Goal: Task Accomplishment & Management: Manage account settings

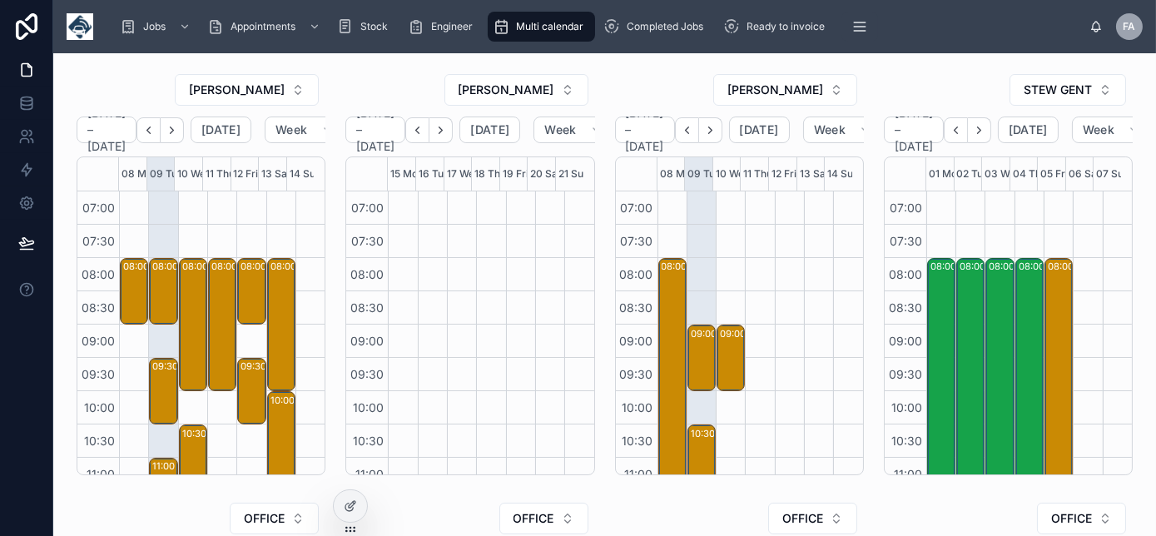
scroll to position [466, 0]
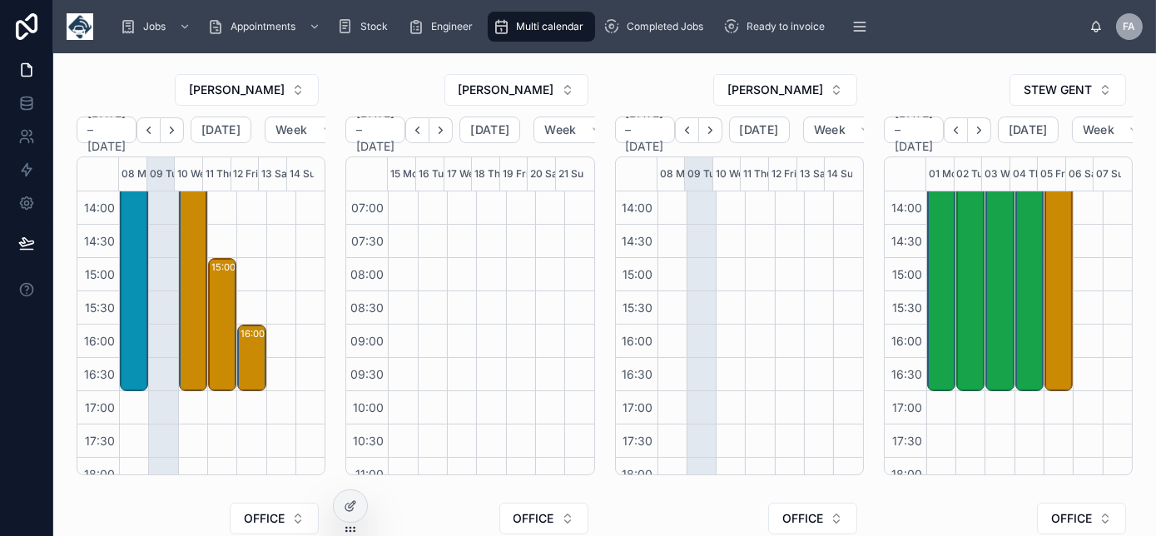
click at [501, 131] on span "Today" at bounding box center [489, 129] width 39 height 15
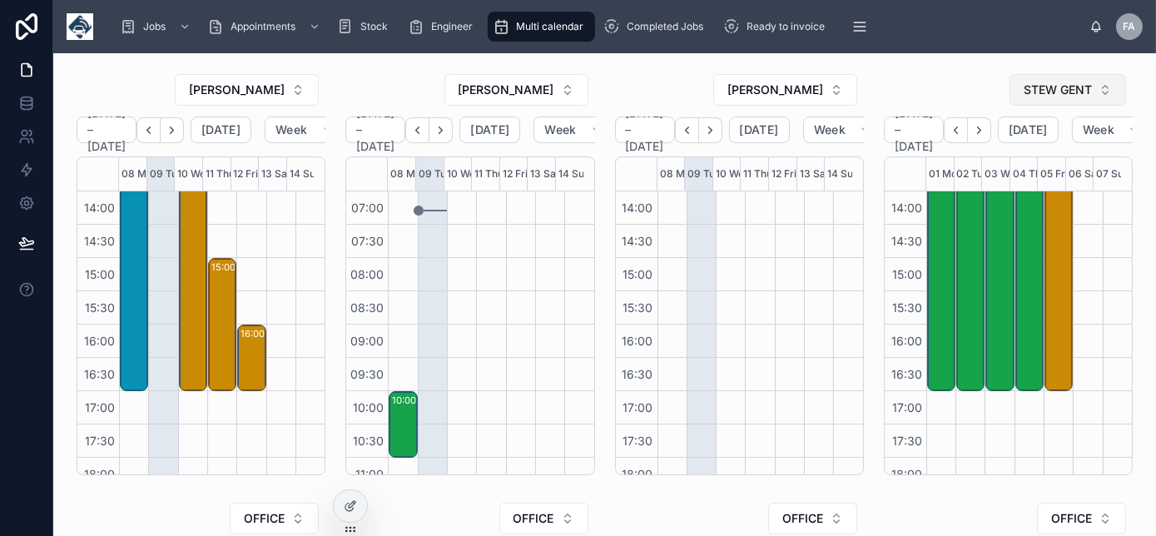
click at [1036, 86] on span "STEW GENT" at bounding box center [1058, 90] width 68 height 17
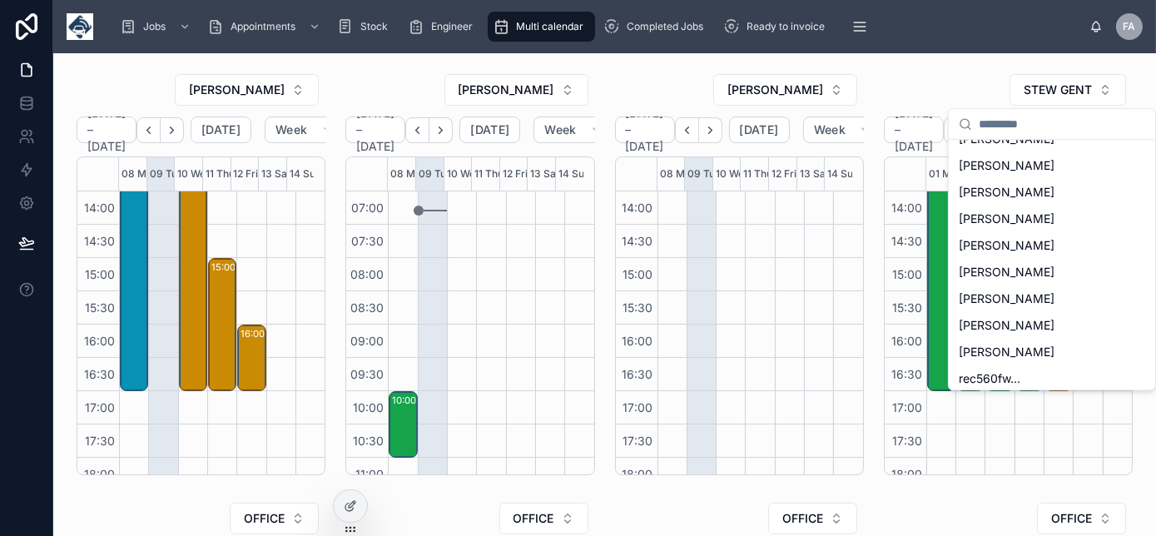
scroll to position [449, 0]
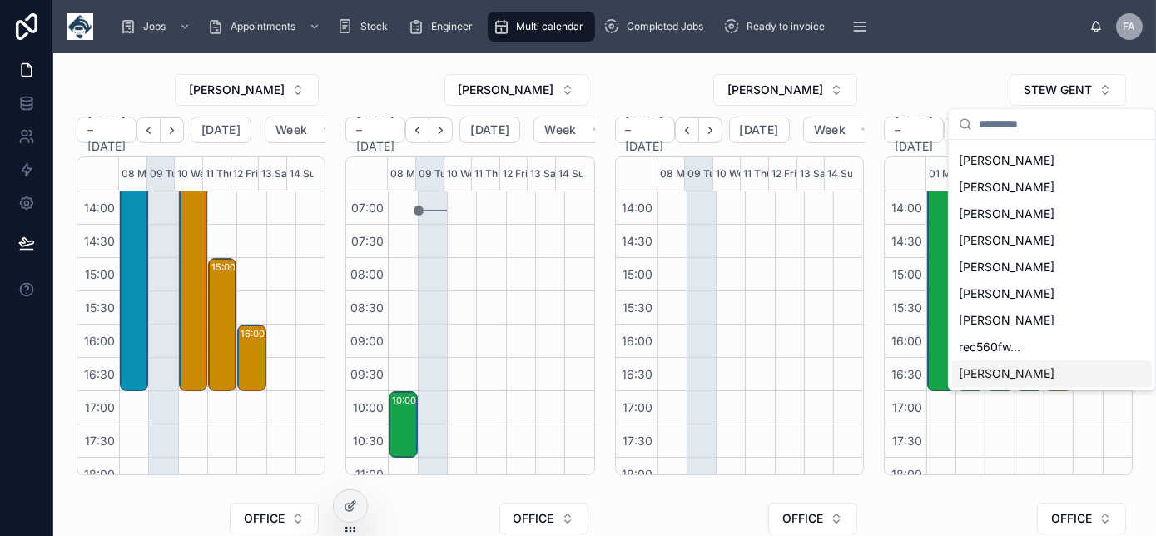
click at [1024, 373] on span "TREVOR BARRON" at bounding box center [1007, 373] width 96 height 17
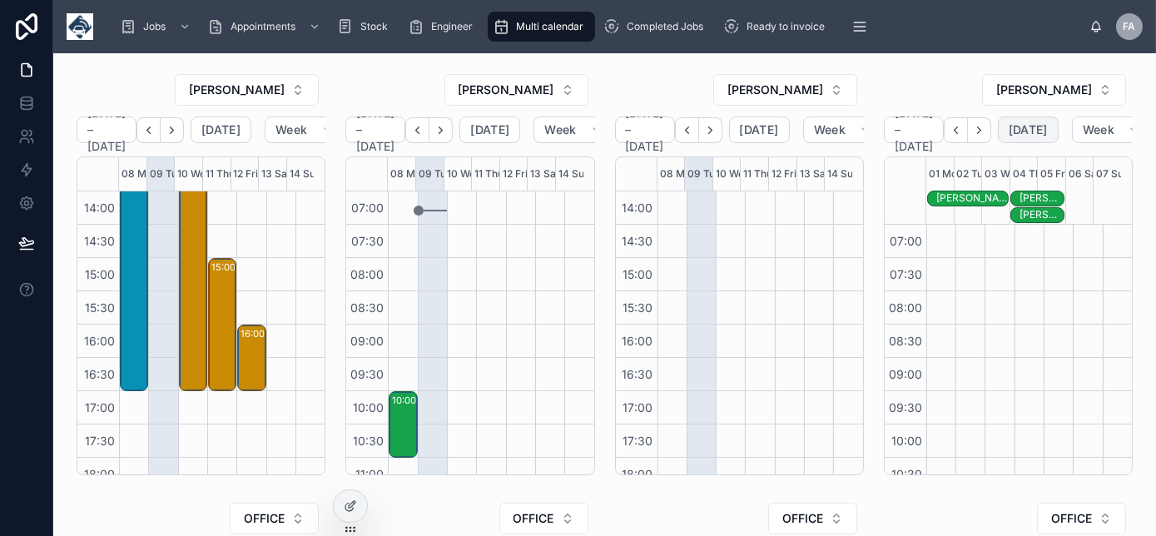
click at [1045, 131] on span "Today" at bounding box center [1028, 129] width 39 height 15
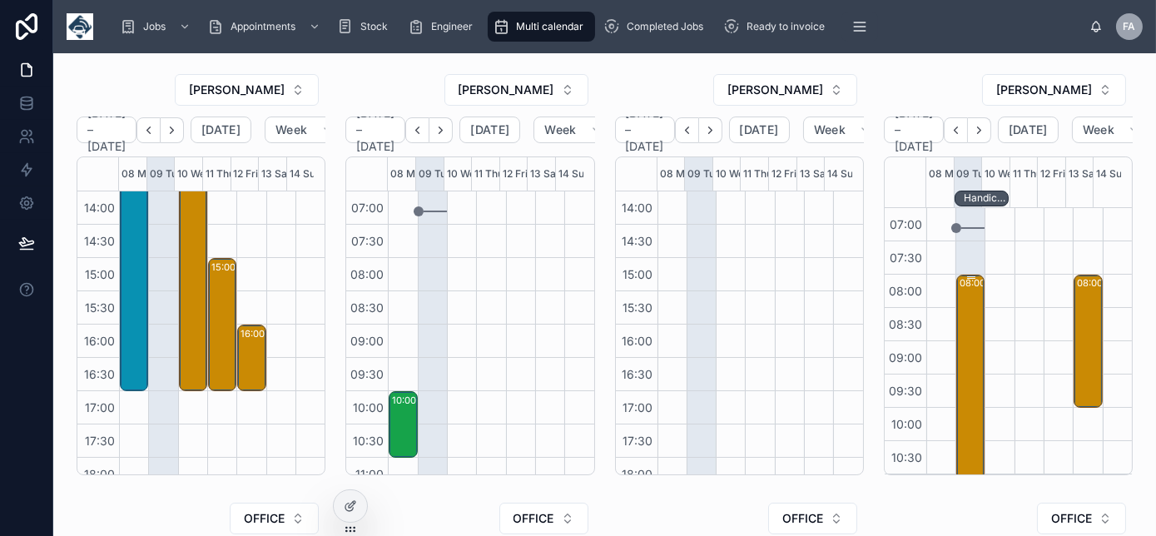
click at [959, 300] on div "08:00 – 15:45 Handicare Accessibility Ltd - 26 X INSTALLS - 00324225 - 12PM - O…" at bounding box center [970, 532] width 23 height 513
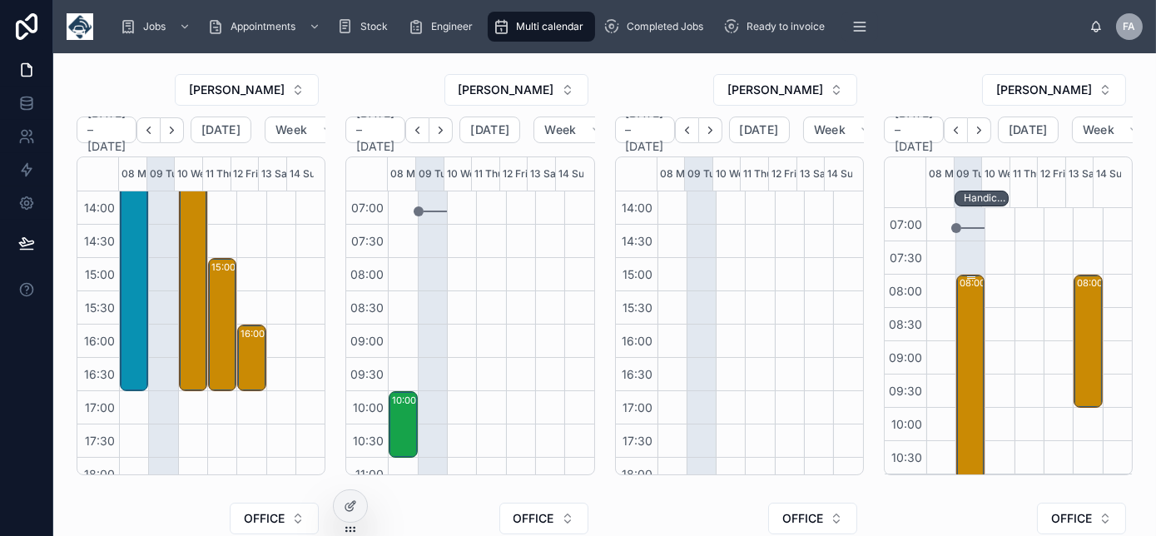
click at [962, 320] on div "08:00 – 15:45 Handicare Accessibility Ltd - 26 X INSTALLS - 00324225 - 12PM - O…" at bounding box center [970, 532] width 23 height 513
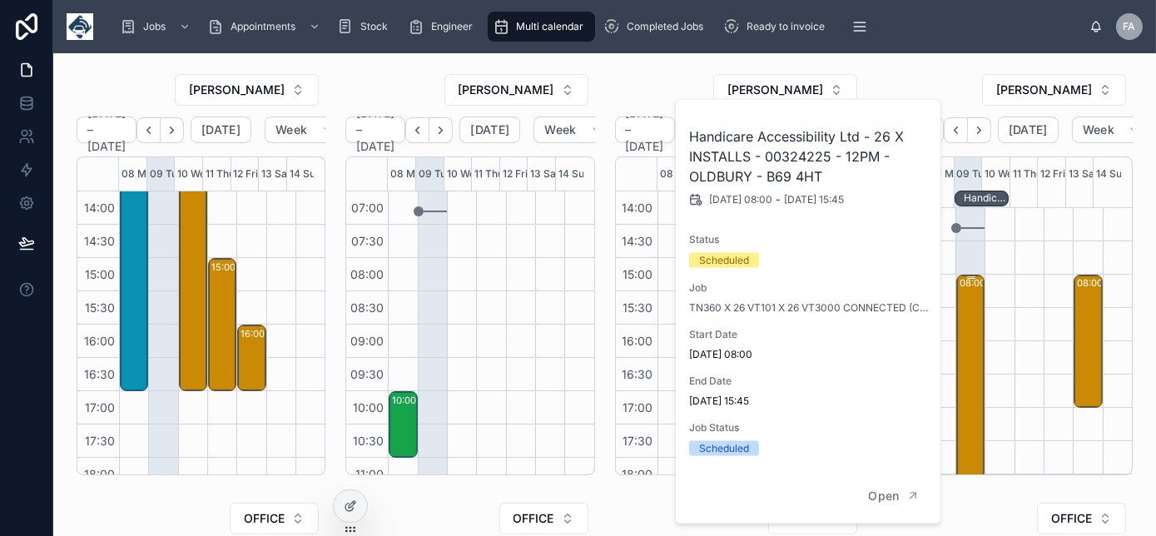
click at [962, 320] on div "08:00 – 15:45 Handicare Accessibility Ltd - 26 X INSTALLS - 00324225 - 12PM - O…" at bounding box center [970, 532] width 23 height 513
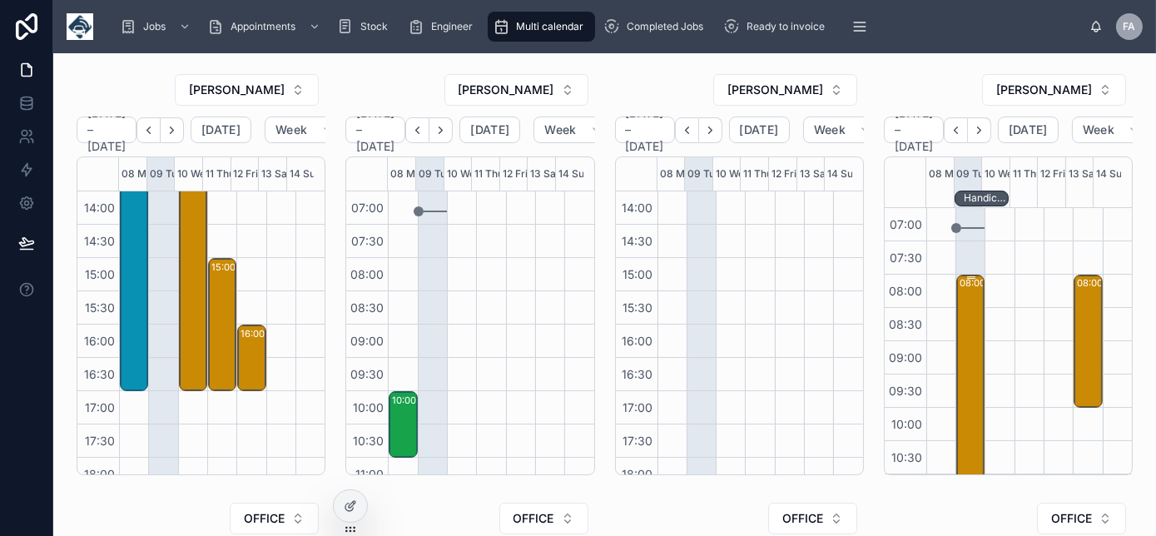
click at [967, 321] on div "08:00 – 15:45 Handicare Accessibility Ltd - 26 X INSTALLS - 00324225 - 12PM - O…" at bounding box center [970, 532] width 23 height 513
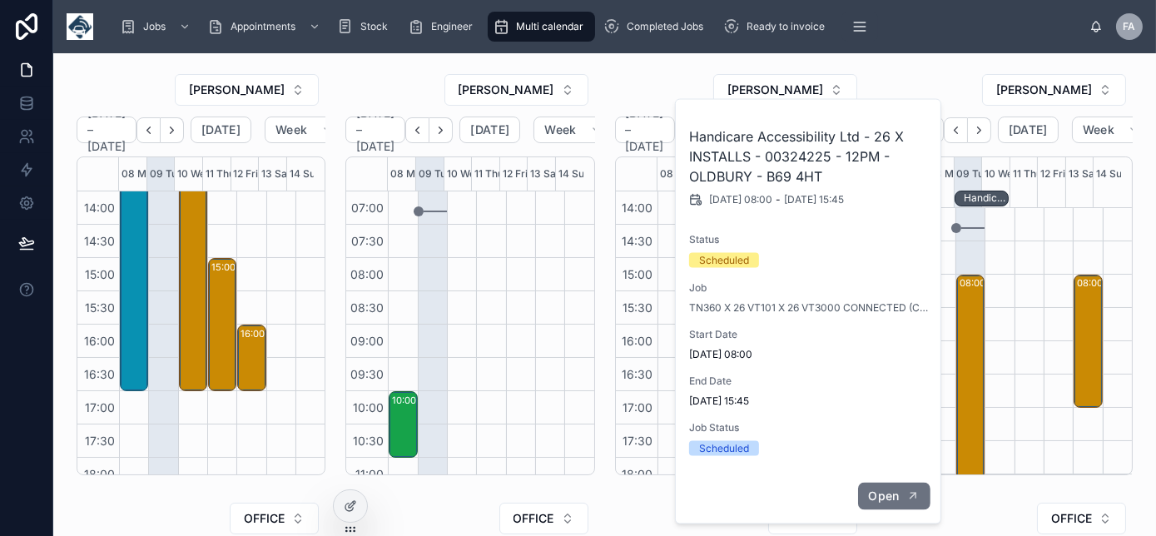
click at [895, 490] on span "Open" at bounding box center [884, 495] width 31 height 15
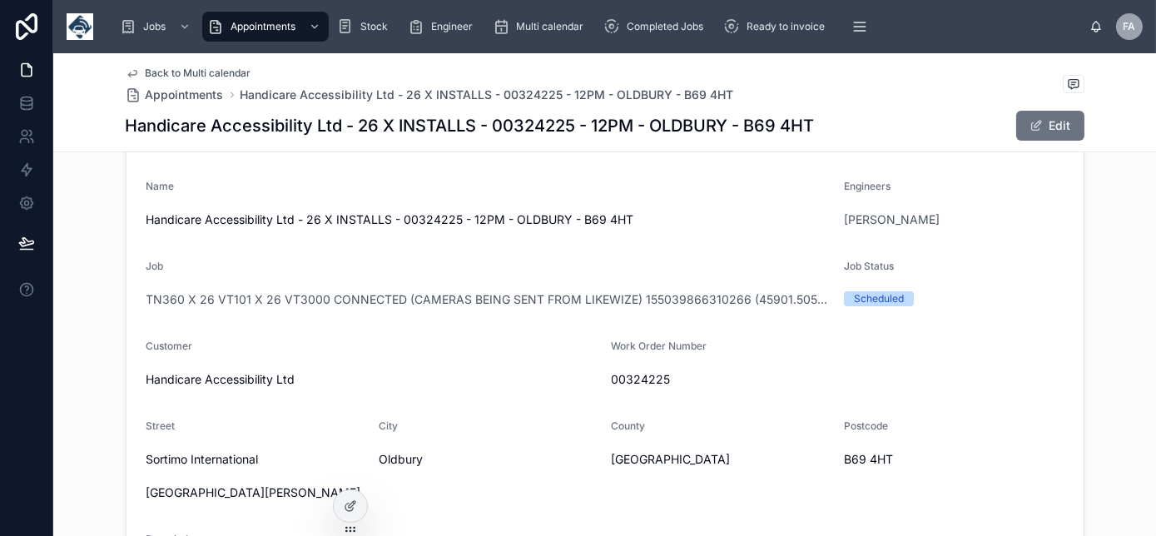
scroll to position [302, 0]
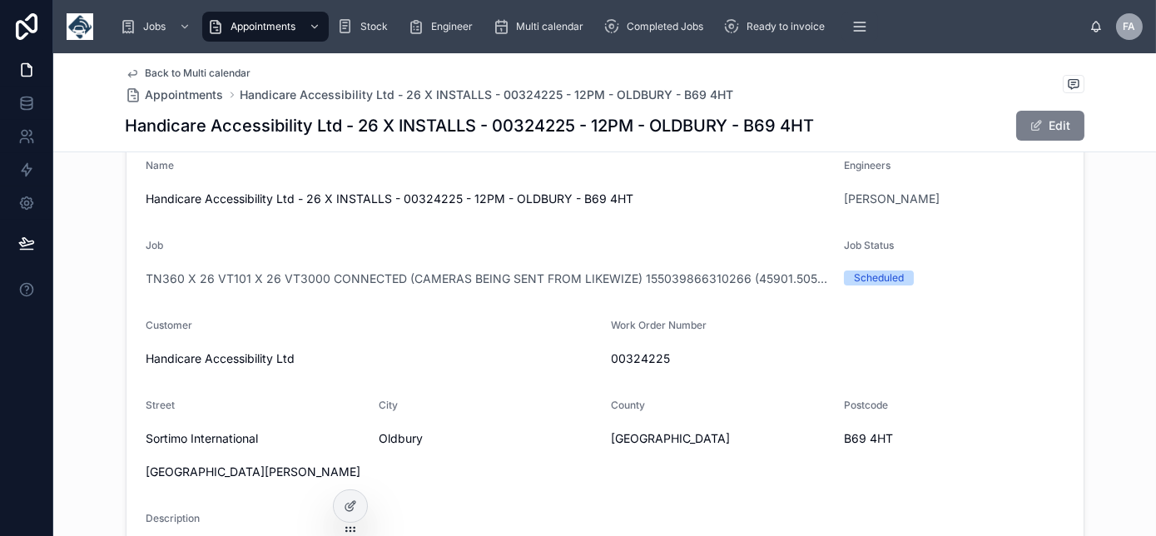
click at [1053, 128] on button "Edit" at bounding box center [1050, 126] width 68 height 30
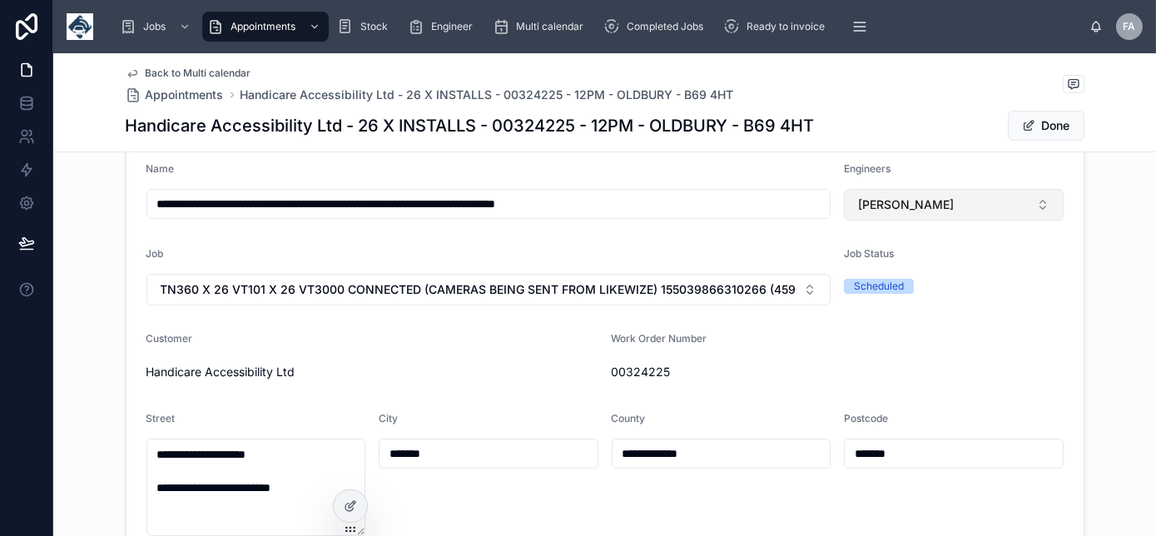
click at [1003, 196] on button "TREVOR BARRON" at bounding box center [954, 205] width 220 height 32
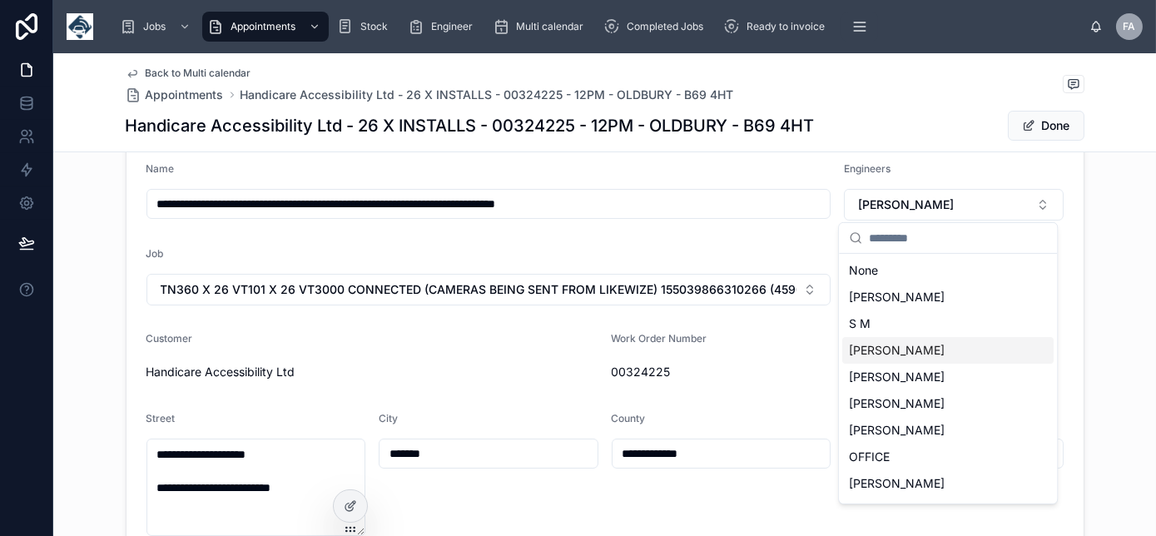
click at [918, 346] on div "KEITH DENT" at bounding box center [947, 350] width 211 height 27
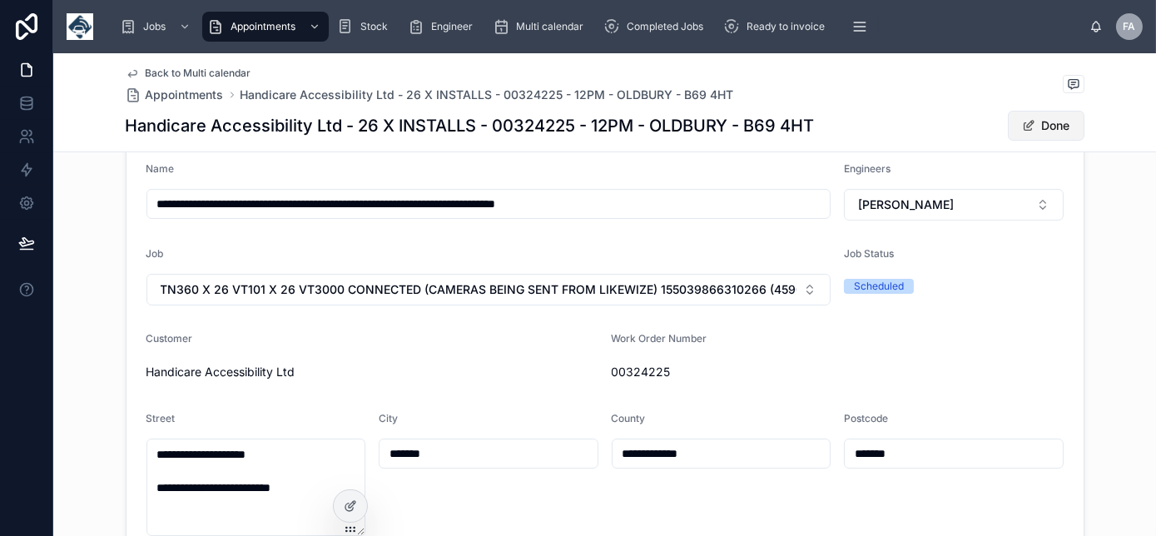
click at [1041, 124] on button "Done" at bounding box center [1046, 126] width 77 height 30
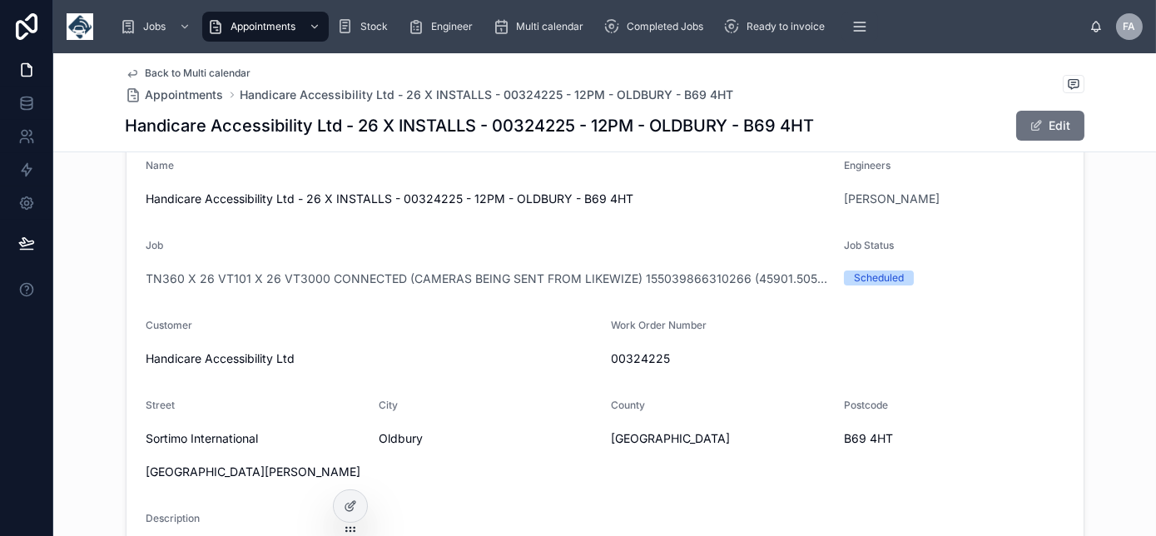
click at [183, 71] on span "Back to Multi calendar" at bounding box center [199, 73] width 106 height 13
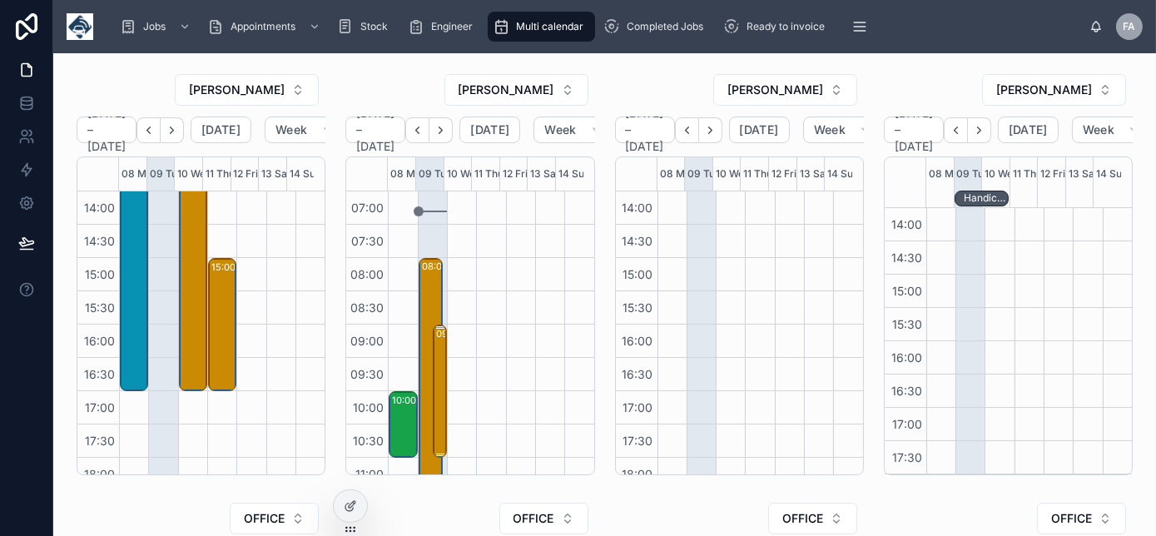
click at [436, 367] on div "09:00 – 11:00 Barry Pocock T/As. Pococks Poultry - 00324375 - 1 x install - 9am…" at bounding box center [440, 391] width 9 height 130
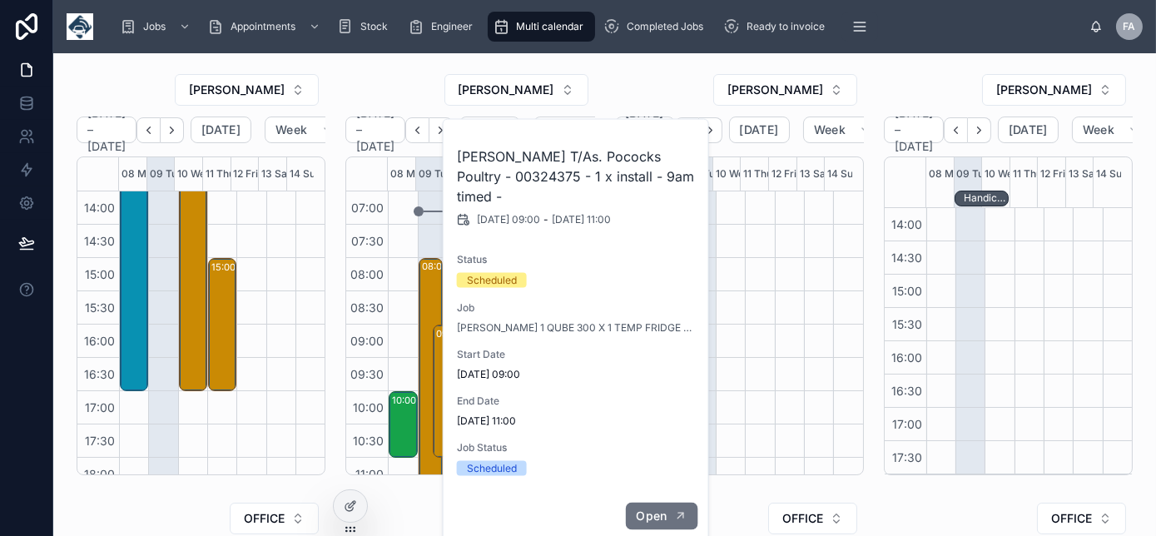
click at [674, 503] on button "Open" at bounding box center [661, 516] width 72 height 27
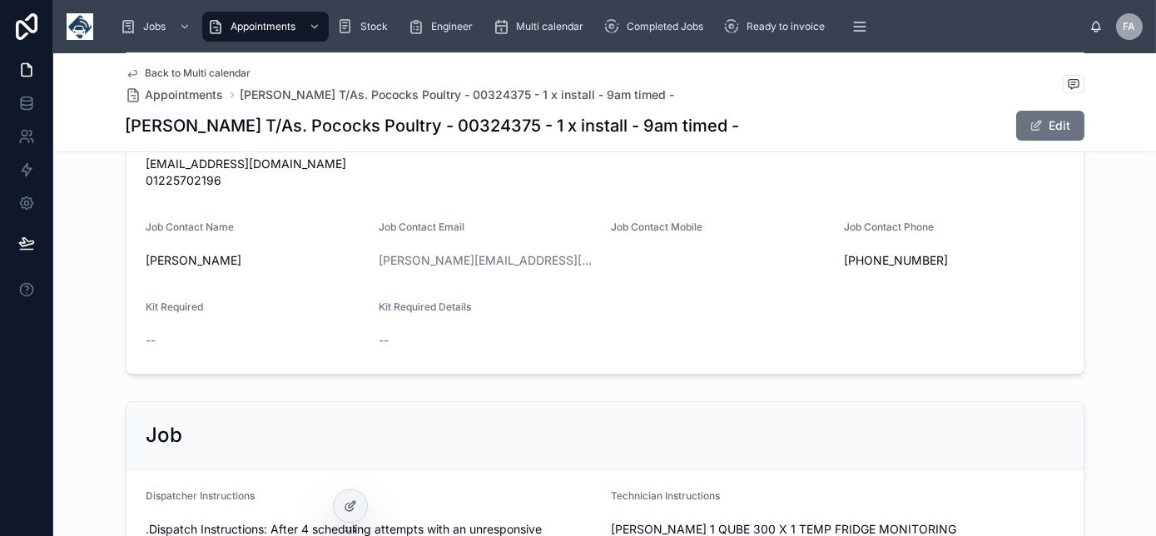
scroll to position [605, 0]
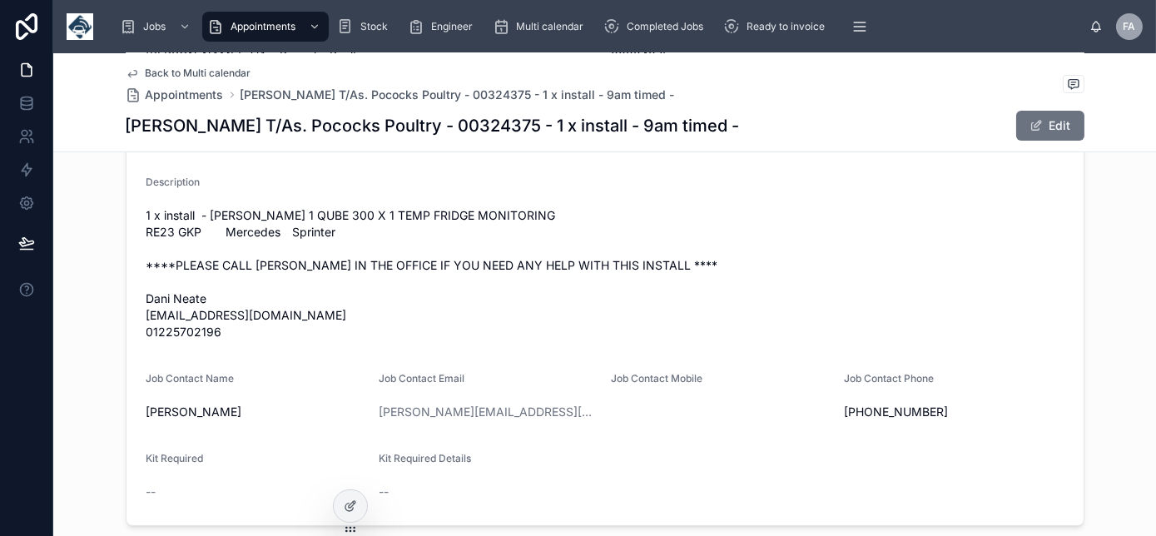
drag, startPoint x: 137, startPoint y: 241, endPoint x: 173, endPoint y: 247, distance: 36.3
copy span "RE2"
click at [726, 237] on span "1 x install - DIRECTOR X 1 QUBE 300 X 1 TEMP FRIDGE MONITORING RE23 GKP Mercede…" at bounding box center [604, 273] width 917 height 133
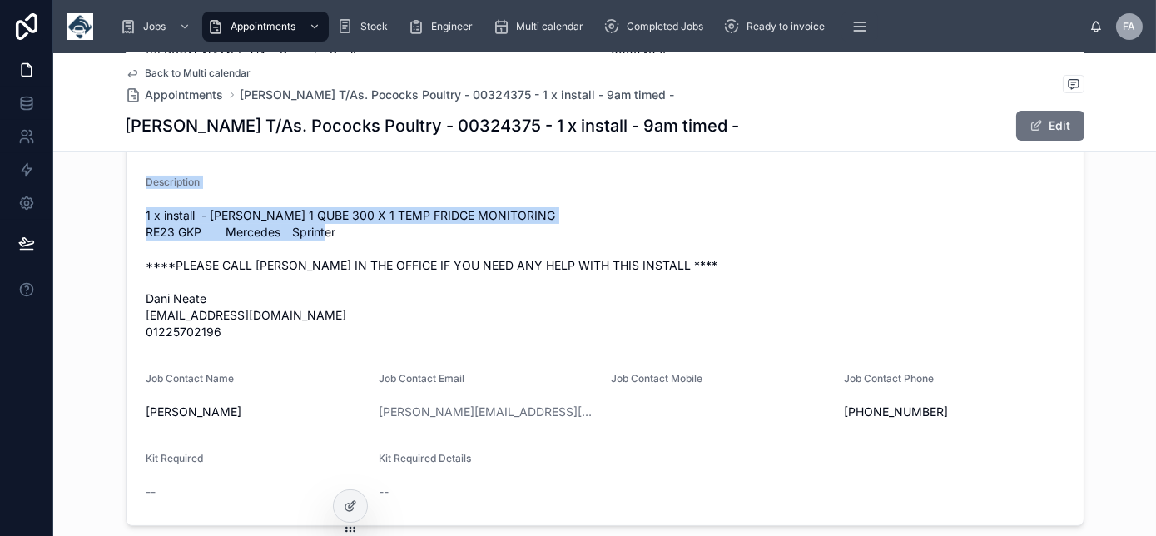
drag, startPoint x: 408, startPoint y: 255, endPoint x: 131, endPoint y: 204, distance: 281.9
click at [131, 204] on form "Start Date 09/09/2025 09:00 End Date 09/09/2025 11:00 Name Barry Pocock T/As. P…" at bounding box center [604, 140] width 957 height 769
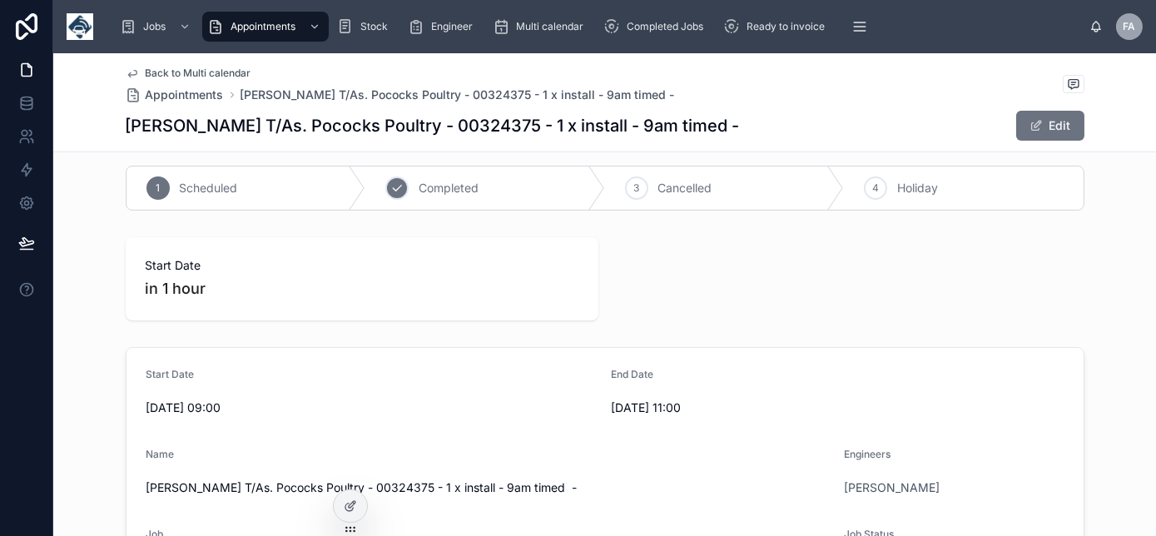
scroll to position [0, 0]
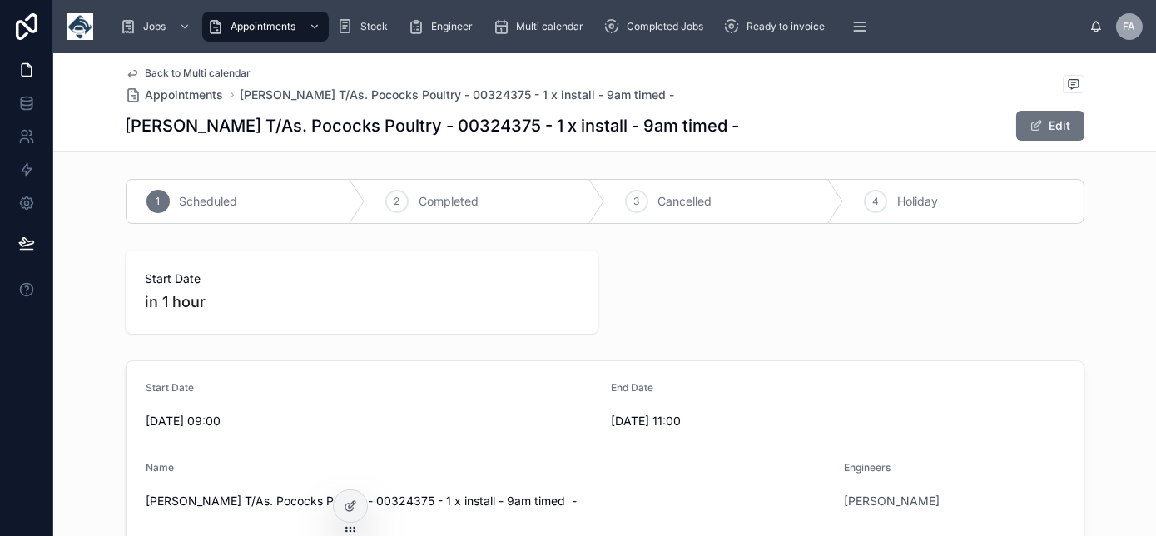
click at [205, 71] on span "Back to Multi calendar" at bounding box center [199, 73] width 106 height 13
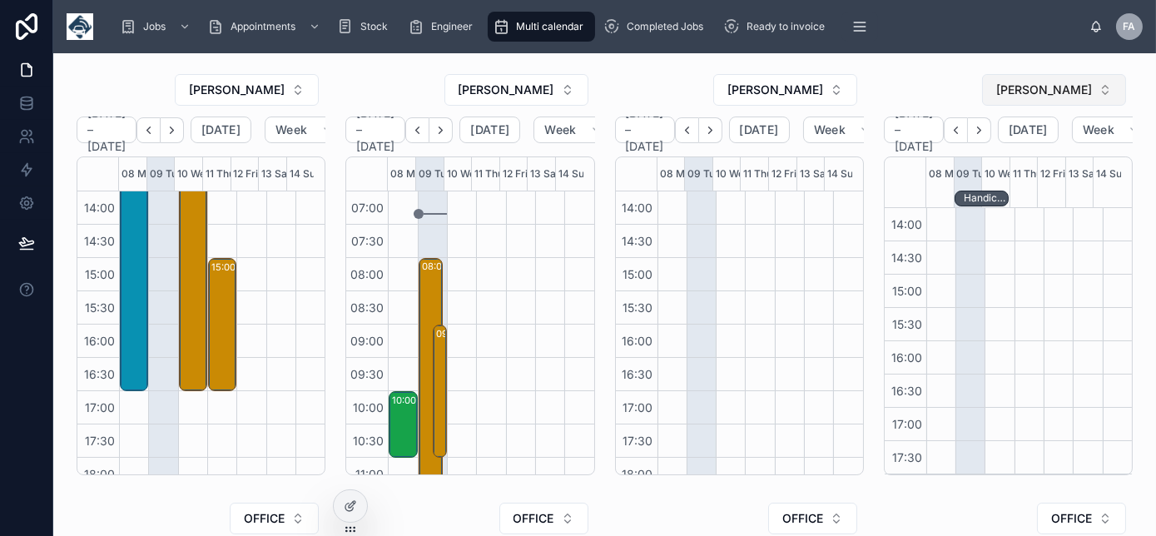
click at [1079, 89] on span "TREVOR BARRON" at bounding box center [1044, 90] width 96 height 17
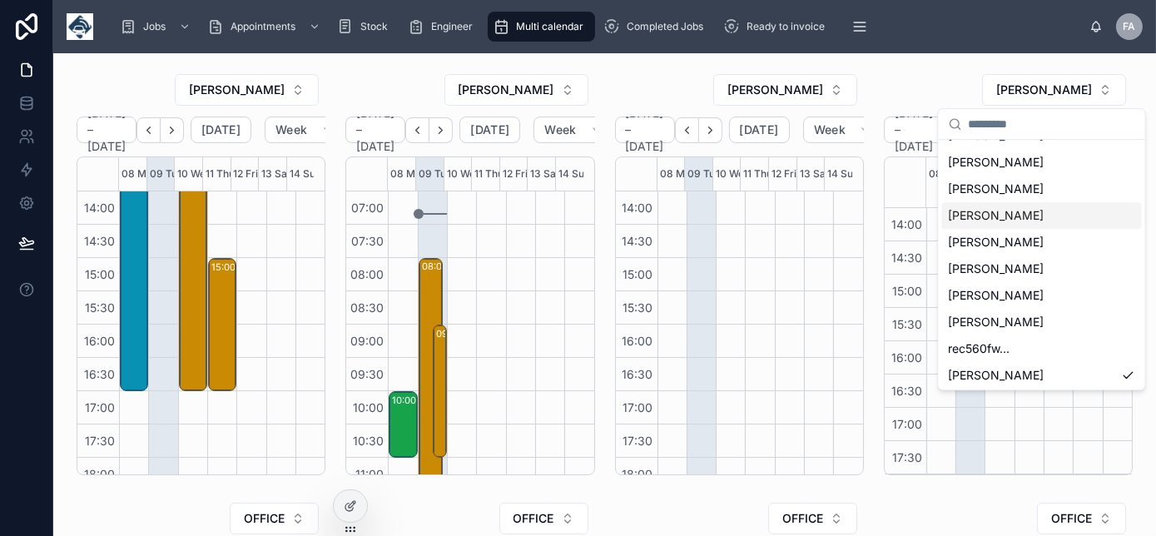
scroll to position [449, 0]
click at [1003, 216] on span "SAM CAMPBELL" at bounding box center [997, 214] width 96 height 17
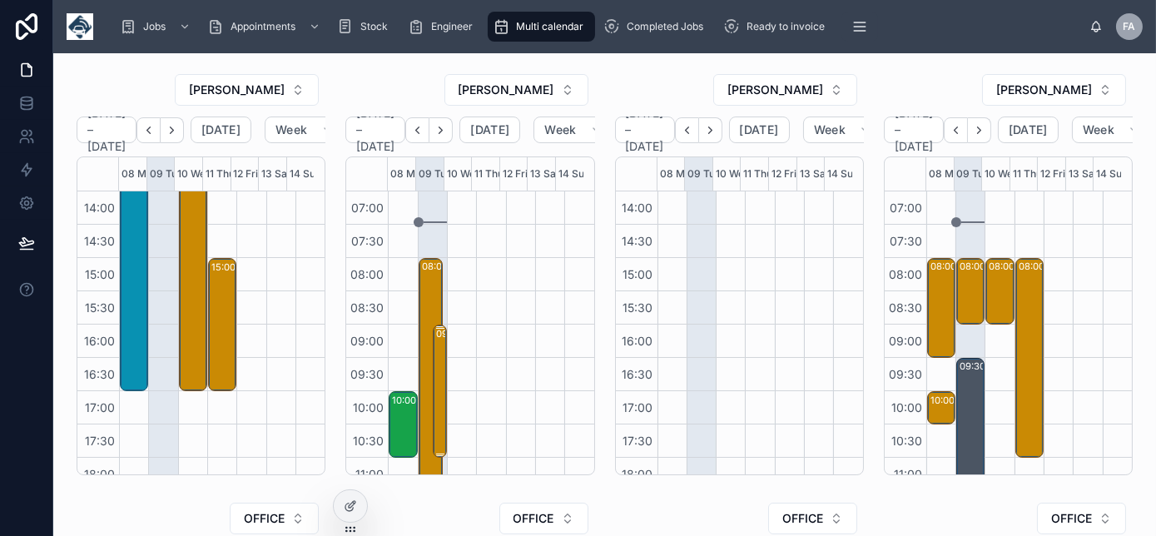
click at [436, 382] on div "09:00 – 11:00 Barry Pocock T/As. Pococks Poultry - 00324375 - 1 x install - 9am…" at bounding box center [440, 391] width 9 height 130
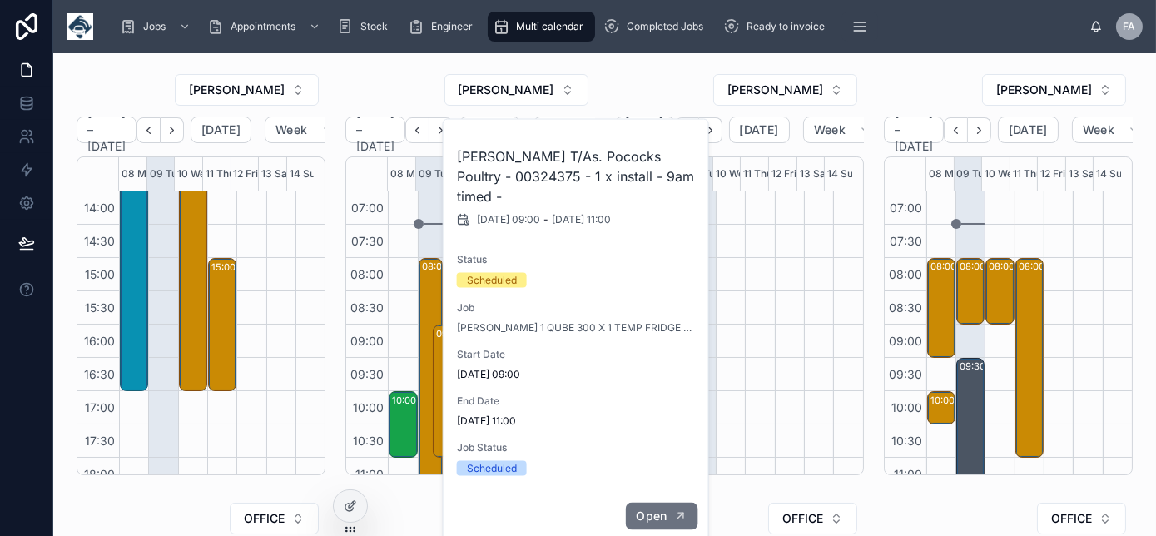
click at [672, 503] on button "Open" at bounding box center [661, 516] width 72 height 27
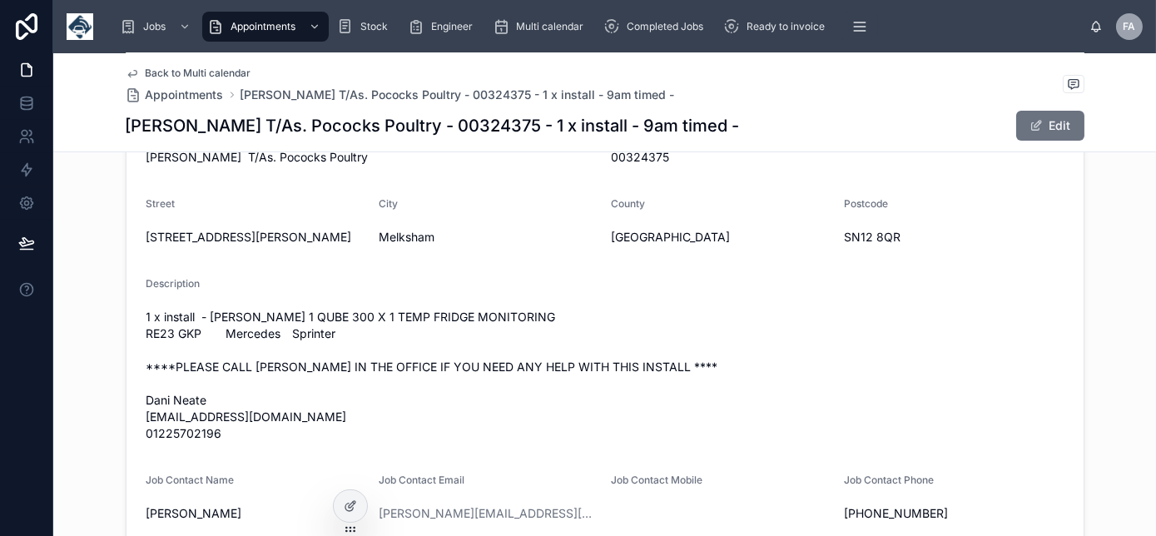
scroll to position [529, 0]
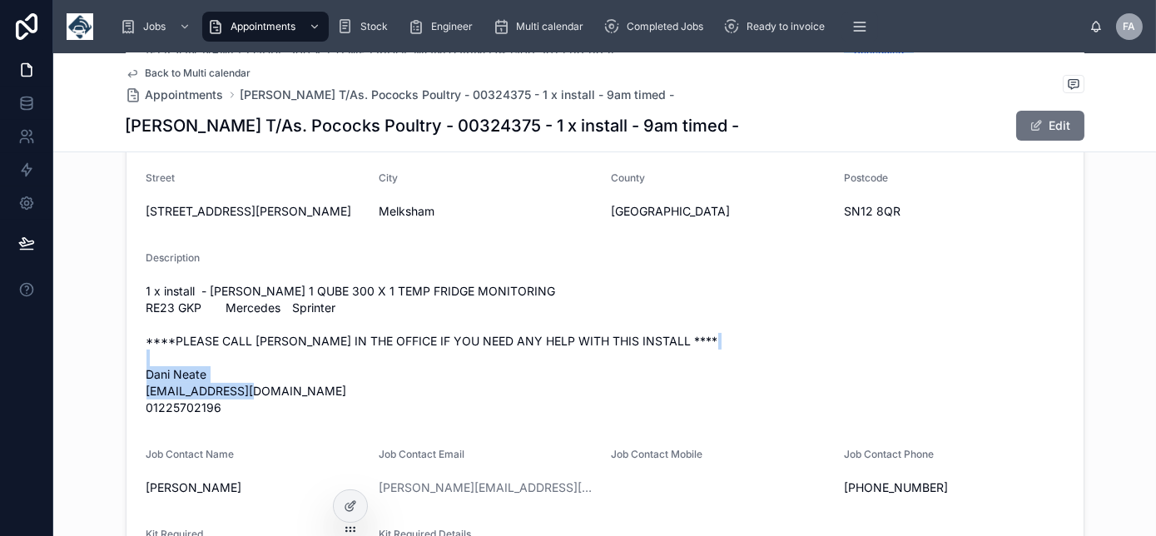
drag, startPoint x: 316, startPoint y: 409, endPoint x: 140, endPoint y: 414, distance: 176.5
click at [146, 414] on span "1 x install - DIRECTOR X 1 QUBE 300 X 1 TEMP FRIDGE MONITORING RE23 GKP Mercede…" at bounding box center [604, 349] width 917 height 133
drag, startPoint x: 335, startPoint y: 397, endPoint x: 321, endPoint y: 406, distance: 16.2
click at [335, 397] on span "1 x install - DIRECTOR X 1 QUBE 300 X 1 TEMP FRIDGE MONITORING RE23 GKP Mercede…" at bounding box center [604, 349] width 917 height 133
drag, startPoint x: 320, startPoint y: 406, endPoint x: 121, endPoint y: 413, distance: 199.0
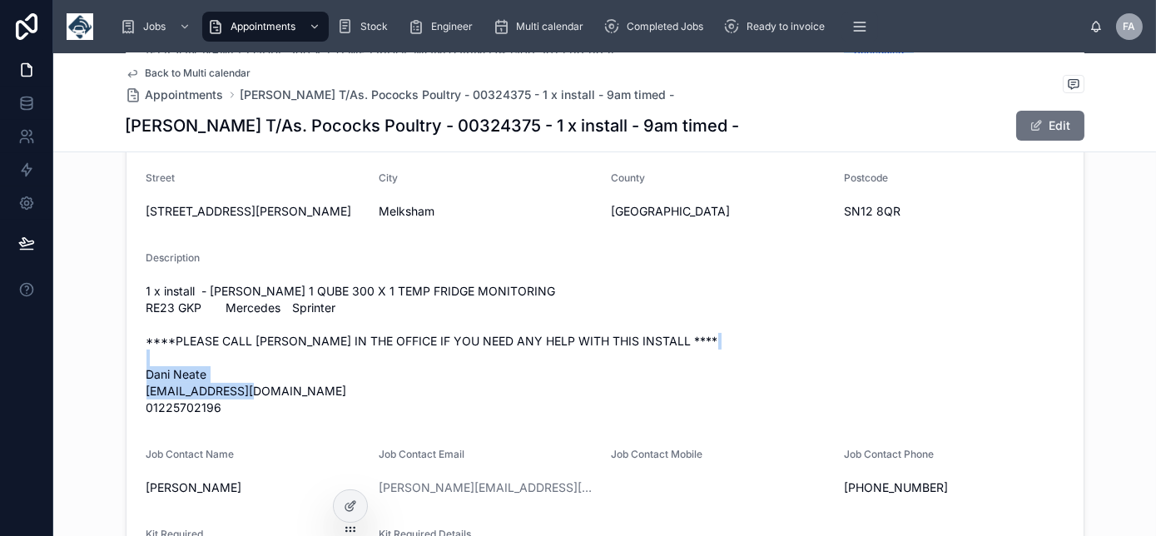
click at [126, 413] on form "Start Date 09/09/2025 09:00 End Date 09/09/2025 11:00 Name Barry Pocock T/As. P…" at bounding box center [604, 216] width 957 height 769
copy span "danielle@pocockspoultry.co.uk"
click at [171, 74] on span "Back to Multi calendar" at bounding box center [199, 73] width 106 height 13
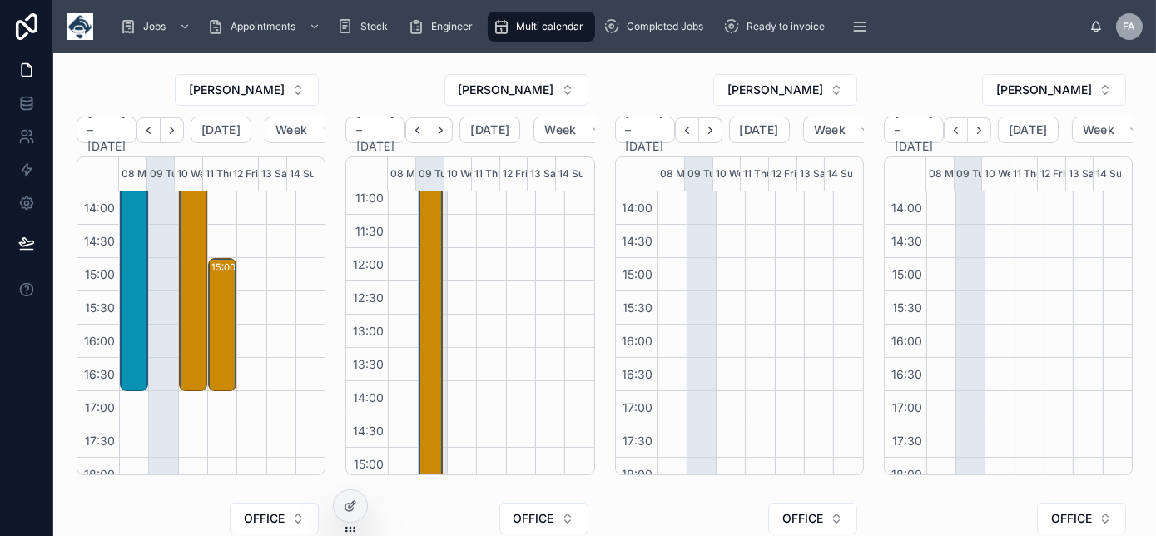
scroll to position [12, 0]
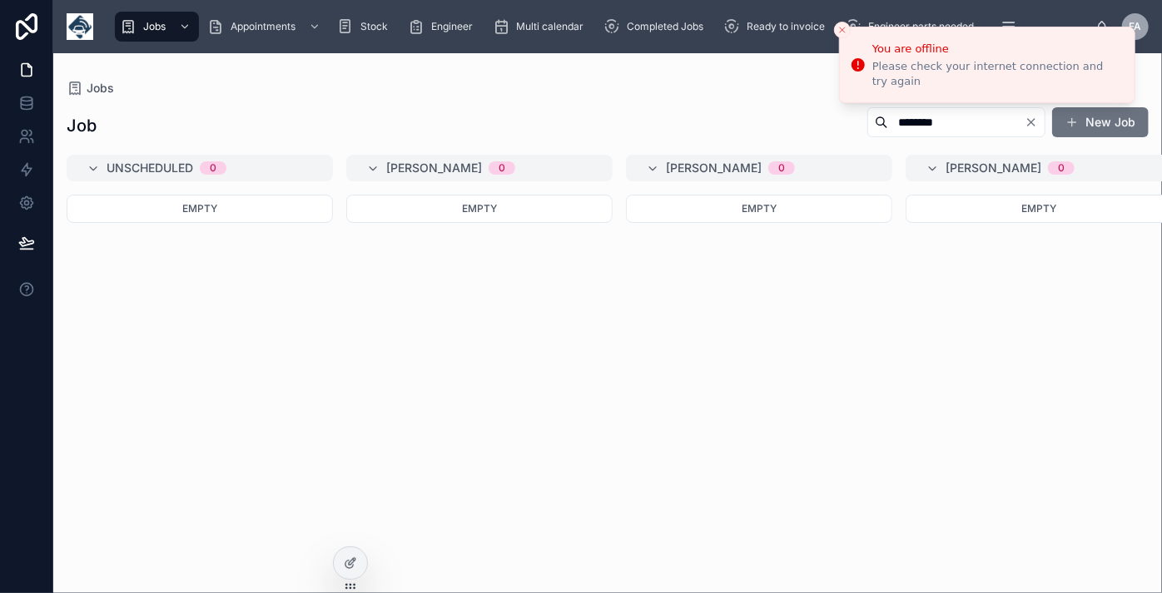
scroll to position [0, 52]
